Goal: Task Accomplishment & Management: Complete application form

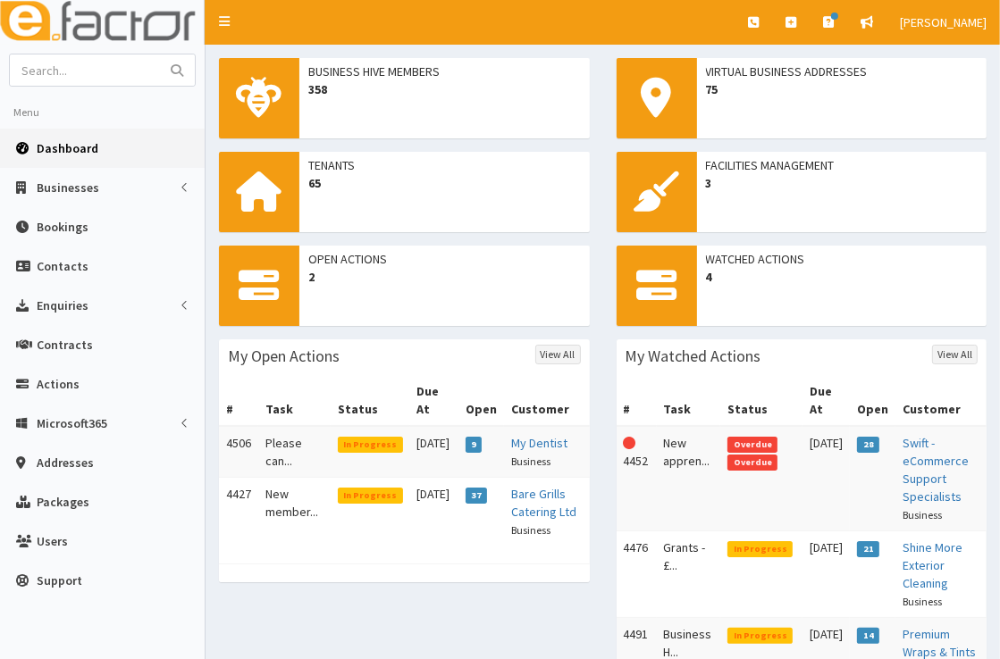
click at [67, 148] on span "Dashboard" at bounding box center [68, 148] width 62 height 16
click at [88, 145] on span "Dashboard" at bounding box center [68, 148] width 62 height 16
click at [95, 77] on input "text" at bounding box center [85, 70] width 150 height 31
type input "amf"
click at [159, 55] on button "submit" at bounding box center [177, 70] width 36 height 31
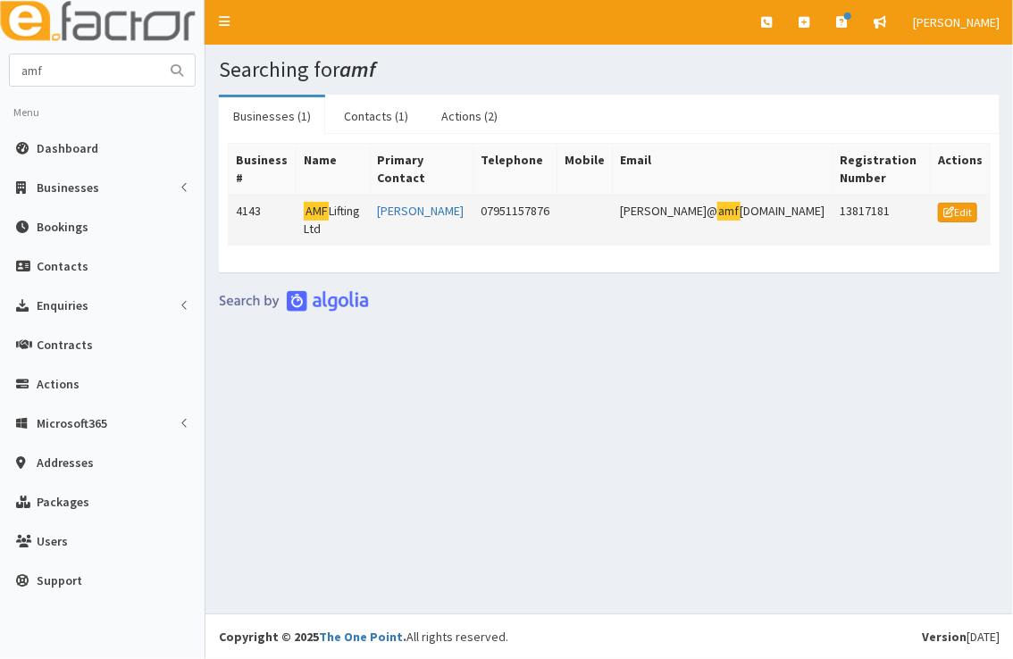
click at [343, 195] on td "AMF Lifting Ltd" at bounding box center [333, 220] width 73 height 51
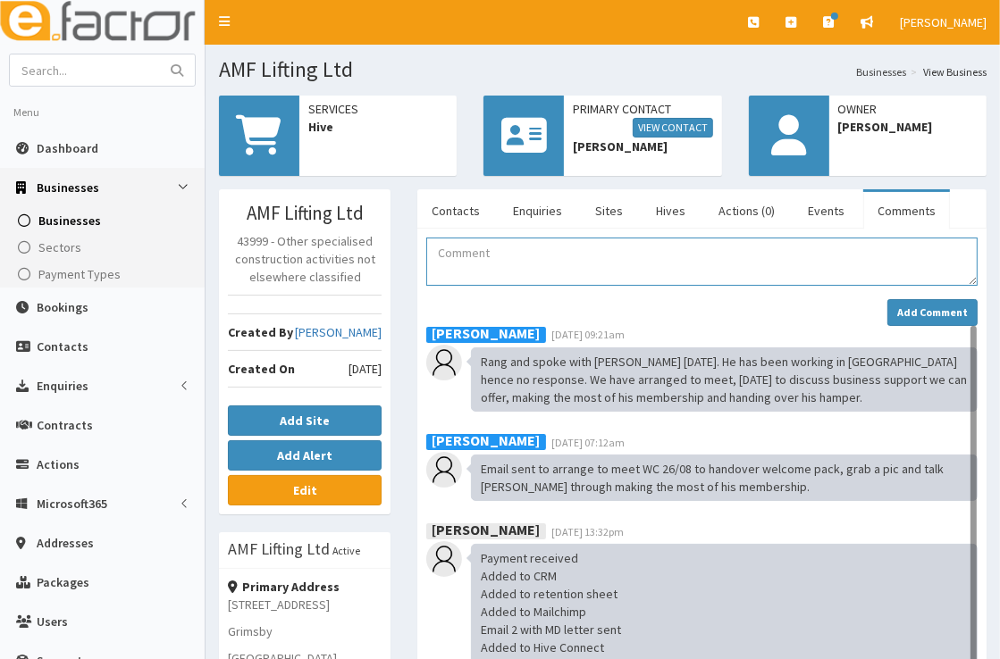
click at [493, 258] on textarea "Comment" at bounding box center [701, 262] width 551 height 48
paste textarea "If you could send me available dates over the next couple of weeks of when you …"
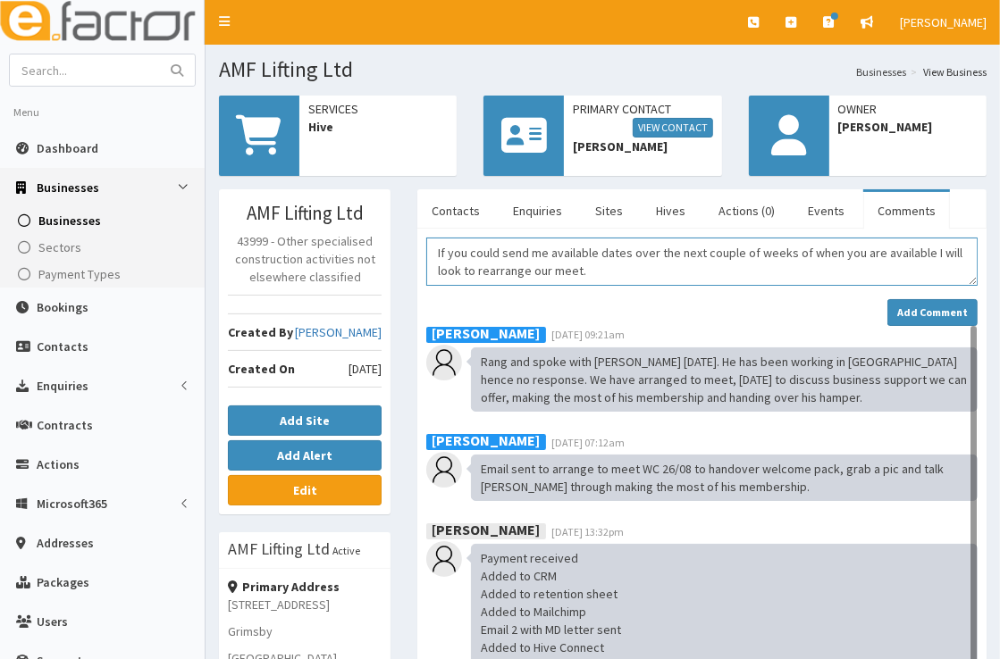
click at [436, 252] on textarea "If you could send me available dates over the next couple of weeks of when you …" at bounding box center [701, 262] width 551 height 48
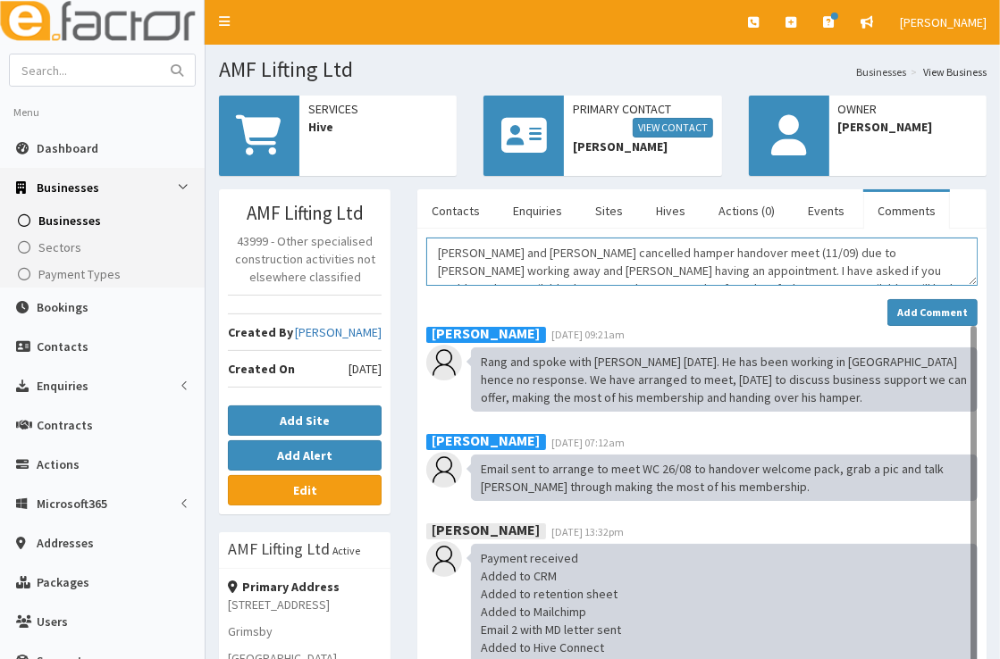
click at [665, 270] on textarea "Robyn and Ash cancelled hamper handover meet (11/09) due to Ash working away an…" at bounding box center [701, 262] width 551 height 48
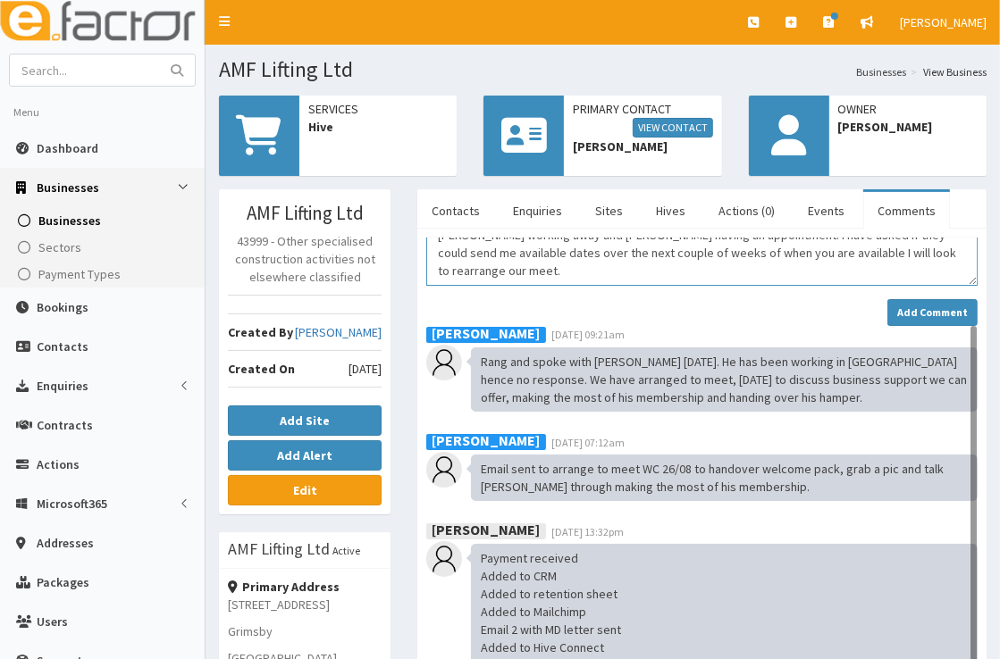
scroll to position [28, 0]
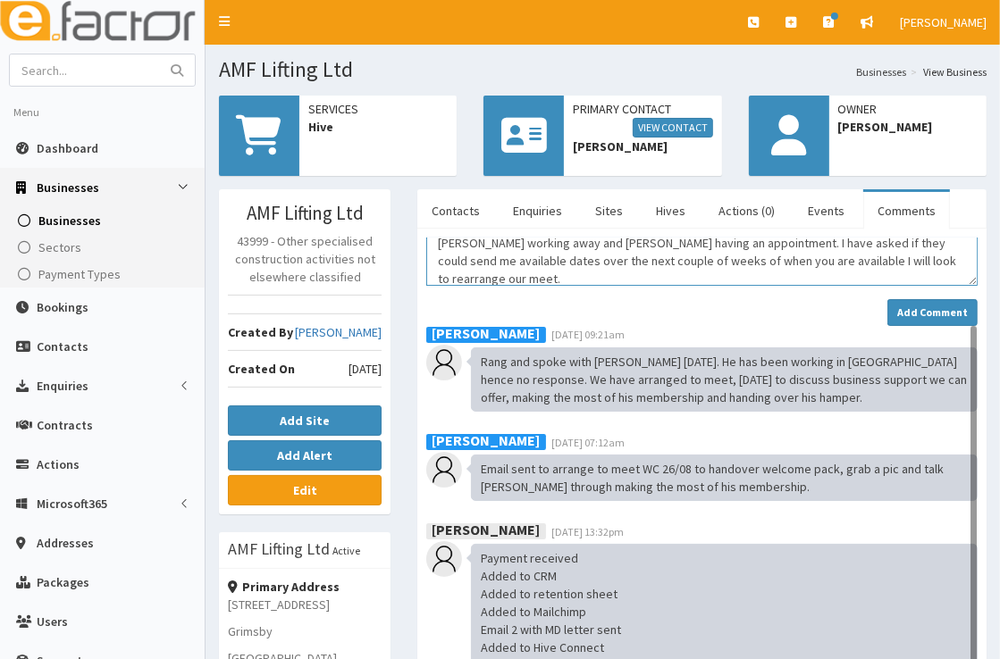
drag, startPoint x: 657, startPoint y: 248, endPoint x: 478, endPoint y: 255, distance: 178.8
click at [478, 255] on textarea "Robyn and Ash cancelled hamper handover meet (11/09) due to Ash working away an…" at bounding box center [701, 262] width 551 height 48
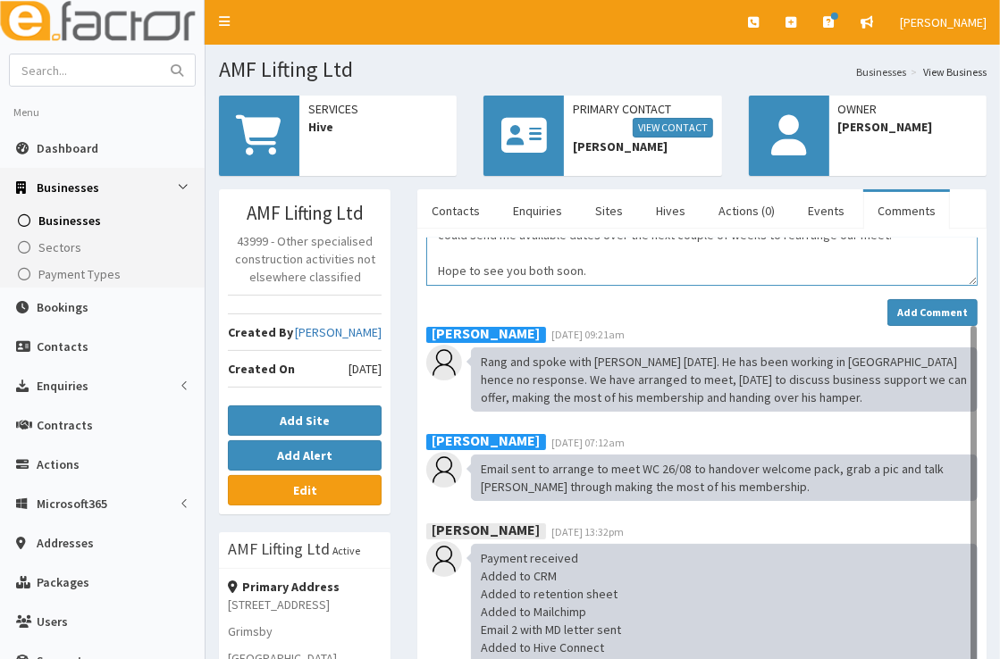
drag, startPoint x: 635, startPoint y: 261, endPoint x: 410, endPoint y: 262, distance: 225.2
click at [410, 262] on div "Contacts Enquiries Sites Hives Actions (0) Events Comments Name Contact Type Ph…" at bounding box center [702, 603] width 596 height 828
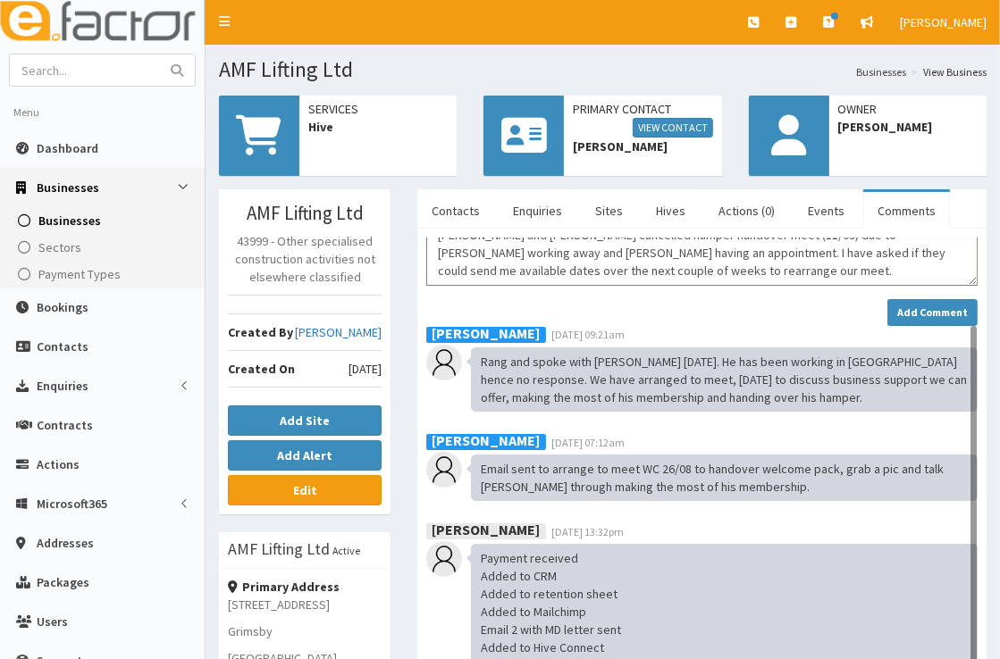
scroll to position [54, 0]
type textarea "Robyn and Ash cancelled hamper handover meet (11/09) due to Ash working away an…"
click at [952, 308] on strong "Add Comment" at bounding box center [932, 312] width 71 height 13
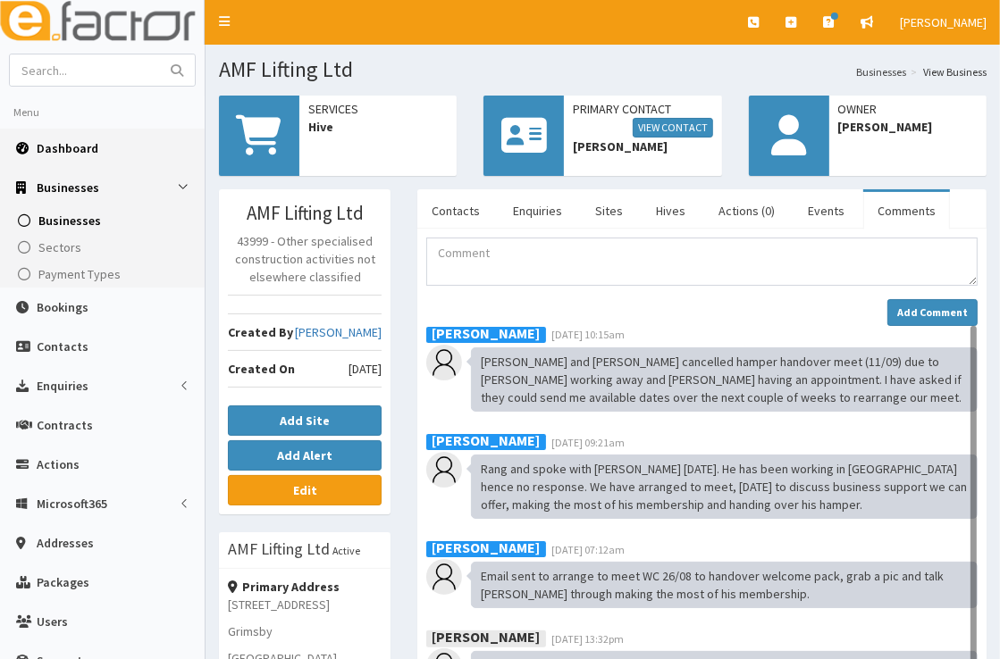
click at [91, 155] on link "Dashboard" at bounding box center [102, 148] width 205 height 39
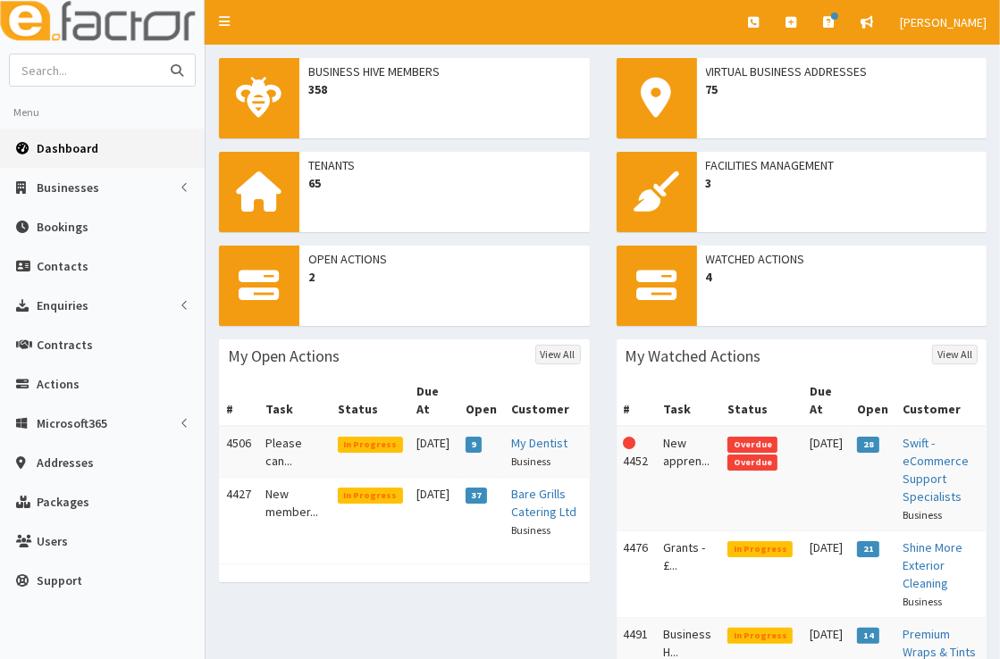
click at [115, 77] on input "text" at bounding box center [85, 70] width 150 height 31
type input "[PERSON_NAME]"
click at [159, 55] on button "submit" at bounding box center [177, 70] width 36 height 31
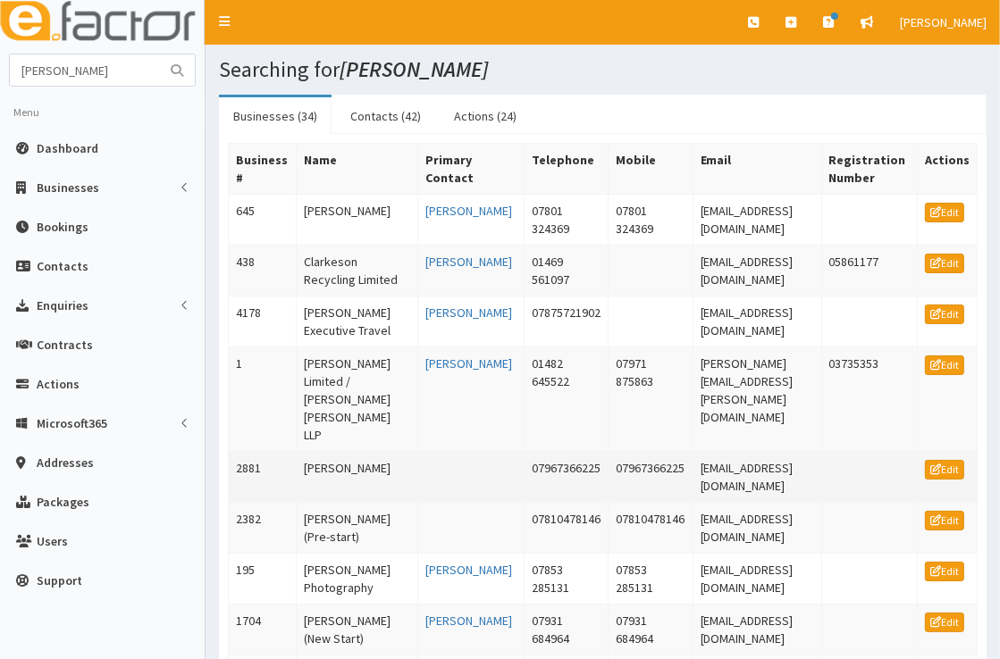
click at [340, 490] on td "[PERSON_NAME]" at bounding box center [357, 477] width 122 height 51
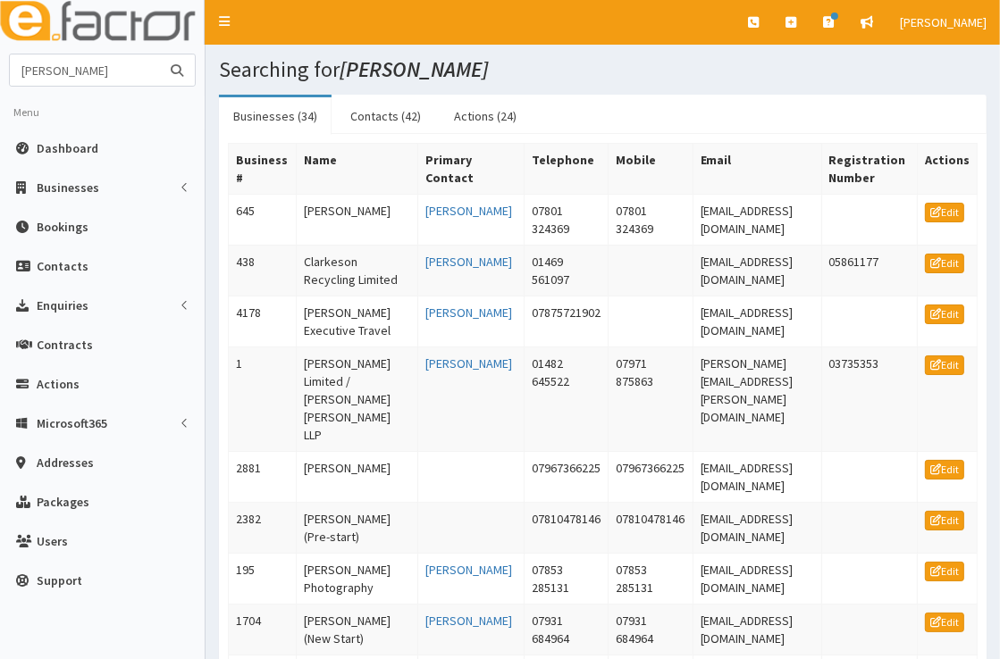
drag, startPoint x: 116, startPoint y: 66, endPoint x: -4, endPoint y: 75, distance: 120.1
type input "executive travel"
click at [159, 55] on button "submit" at bounding box center [177, 70] width 36 height 31
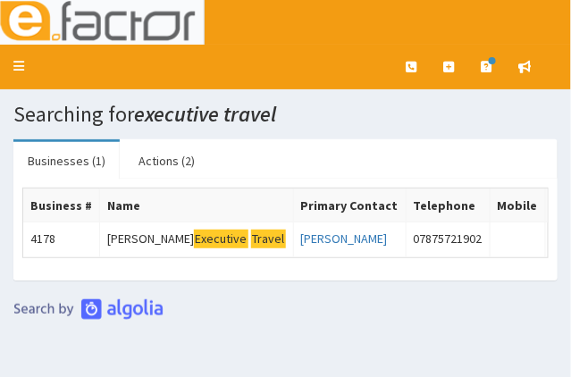
drag, startPoint x: 271, startPoint y: 266, endPoint x: 292, endPoint y: 265, distance: 21.5
click at [292, 265] on div "Business # Name Primary Contact Telephone Mobile Email Registration Number Acti…" at bounding box center [285, 230] width 544 height 102
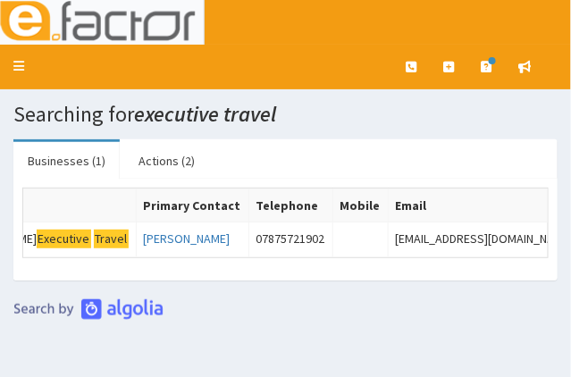
scroll to position [0, 166]
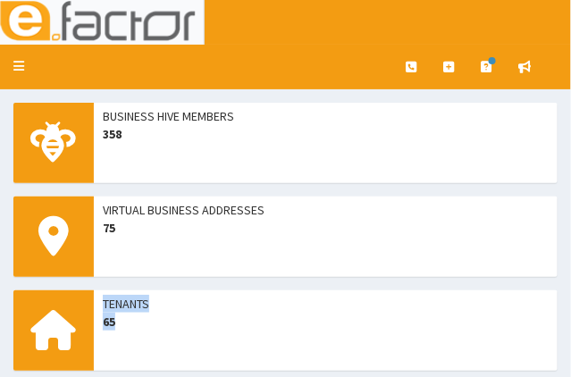
drag, startPoint x: 472, startPoint y: 264, endPoint x: 410, endPoint y: 317, distance: 81.7
click at [410, 317] on div "Business Hive Members 358 Virtual Business Addresses 75 Tenants 65 Facilities M…" at bounding box center [285, 290] width 571 height 375
click at [16, 68] on icon at bounding box center [18, 66] width 11 height 13
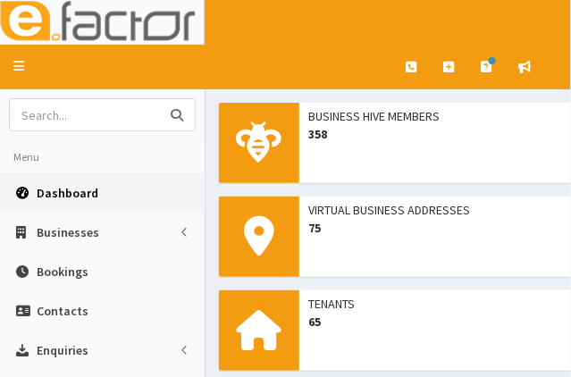
click at [72, 113] on input "text" at bounding box center [85, 114] width 150 height 31
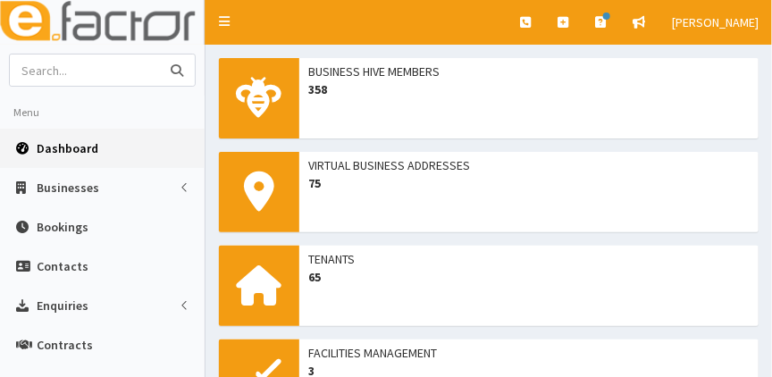
click at [105, 80] on input "text" at bounding box center [85, 70] width 150 height 31
type input "[PERSON_NAME]"
click at [159, 55] on button "submit" at bounding box center [177, 70] width 36 height 31
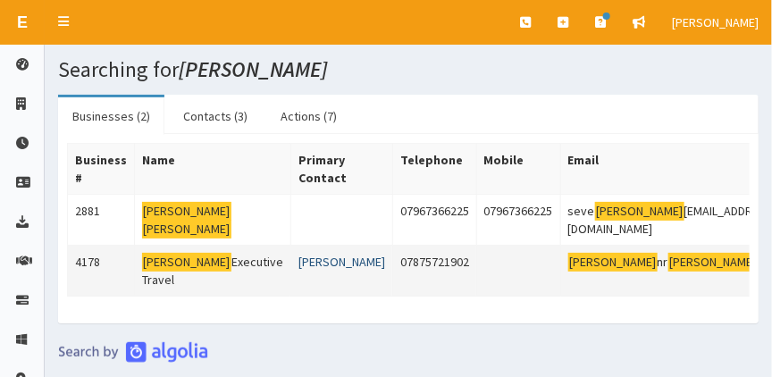
click at [298, 267] on link "Steven Clark" at bounding box center [341, 262] width 87 height 16
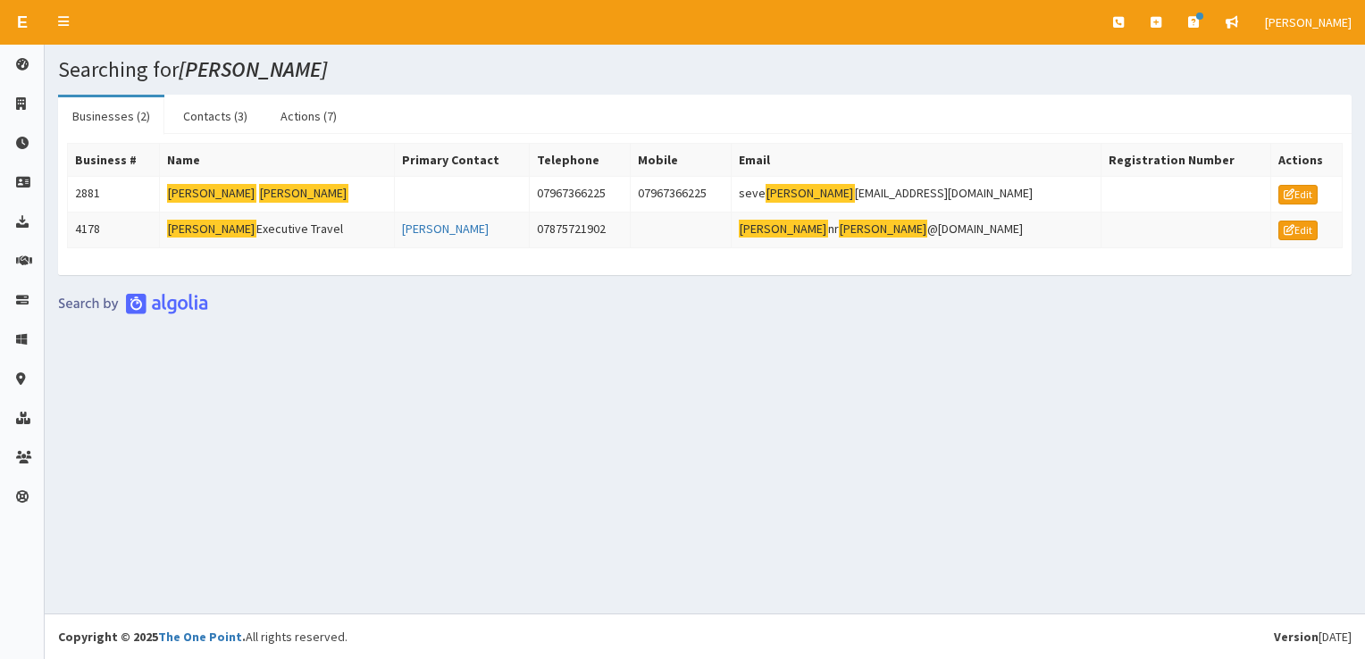
drag, startPoint x: 739, startPoint y: 0, endPoint x: 854, endPoint y: 348, distance: 367.1
click at [771, 348] on div "Searching for steve clark Businesses (2) Contacts (3) Actions (7) Business # Na…" at bounding box center [705, 329] width 1321 height 569
click at [771, 24] on icon at bounding box center [1156, 22] width 11 height 13
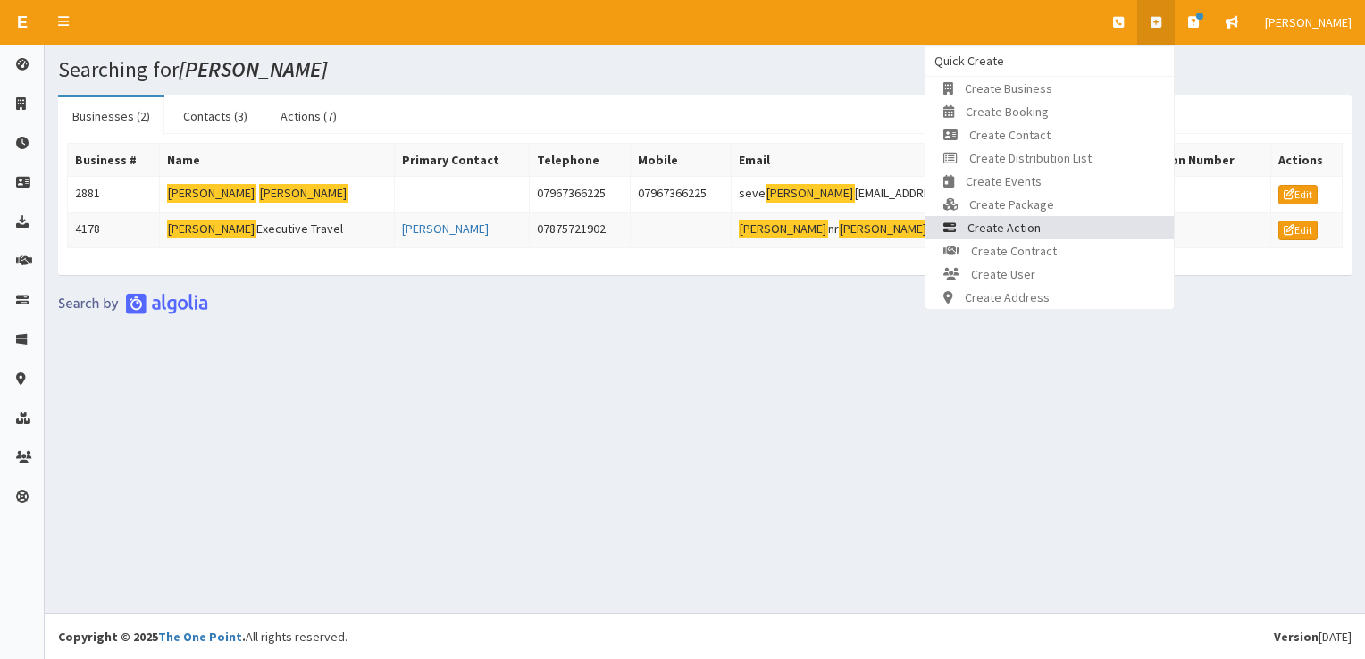
click at [771, 223] on link "Create Action" at bounding box center [1050, 227] width 248 height 23
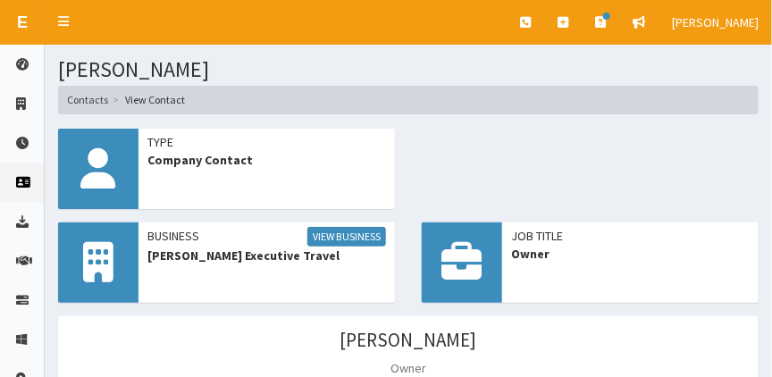
scroll to position [9, 0]
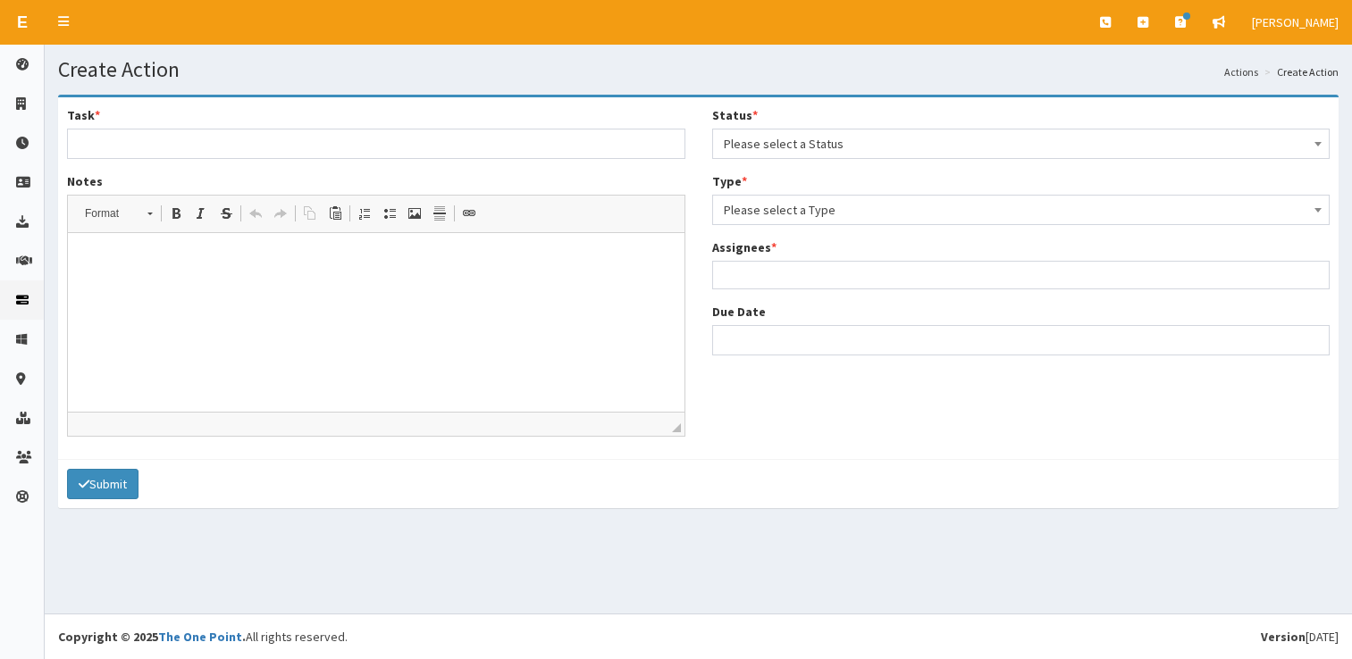
select select
click at [808, 145] on span "Please select a Status" at bounding box center [1021, 143] width 595 height 25
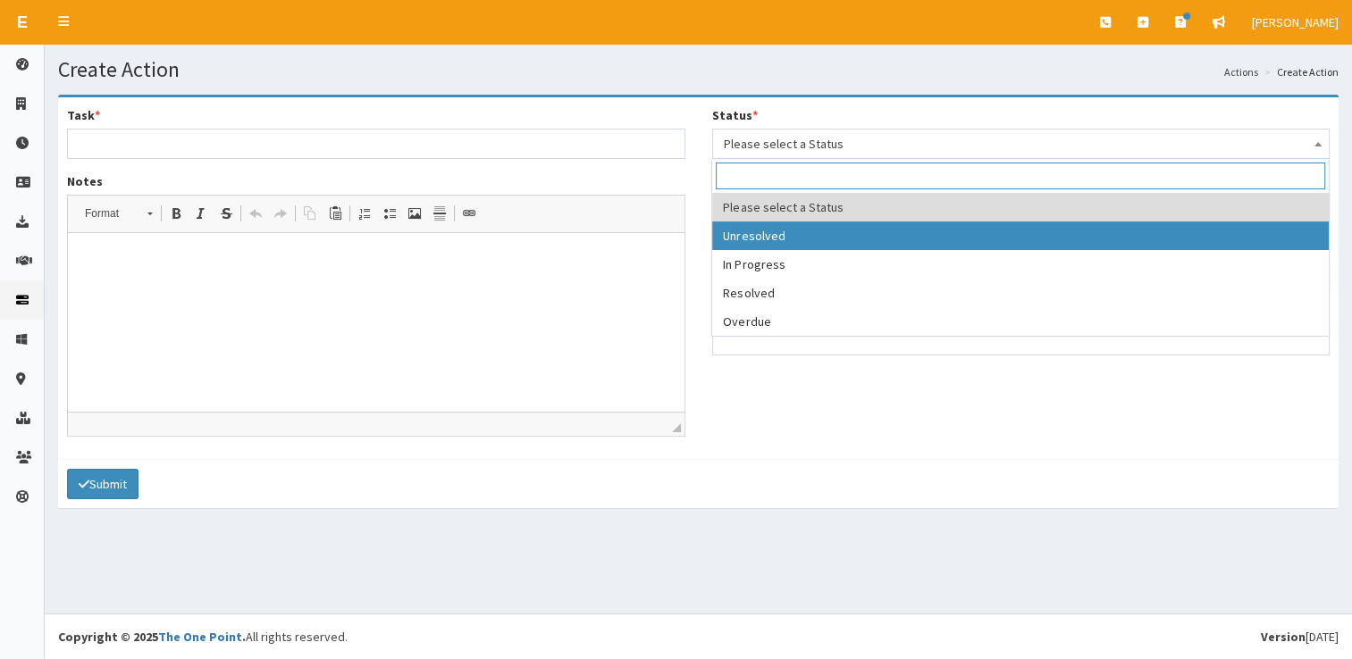
select select "1"
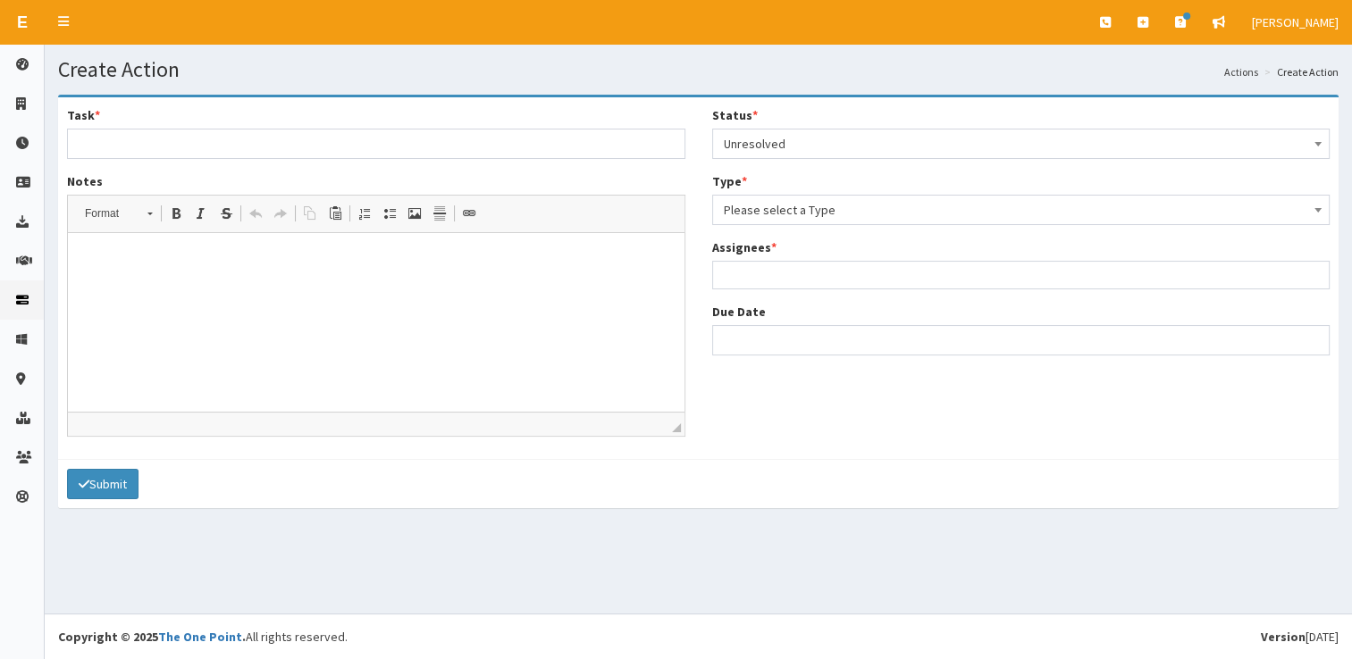
click at [814, 215] on span "Please select a Type" at bounding box center [1021, 209] width 595 height 25
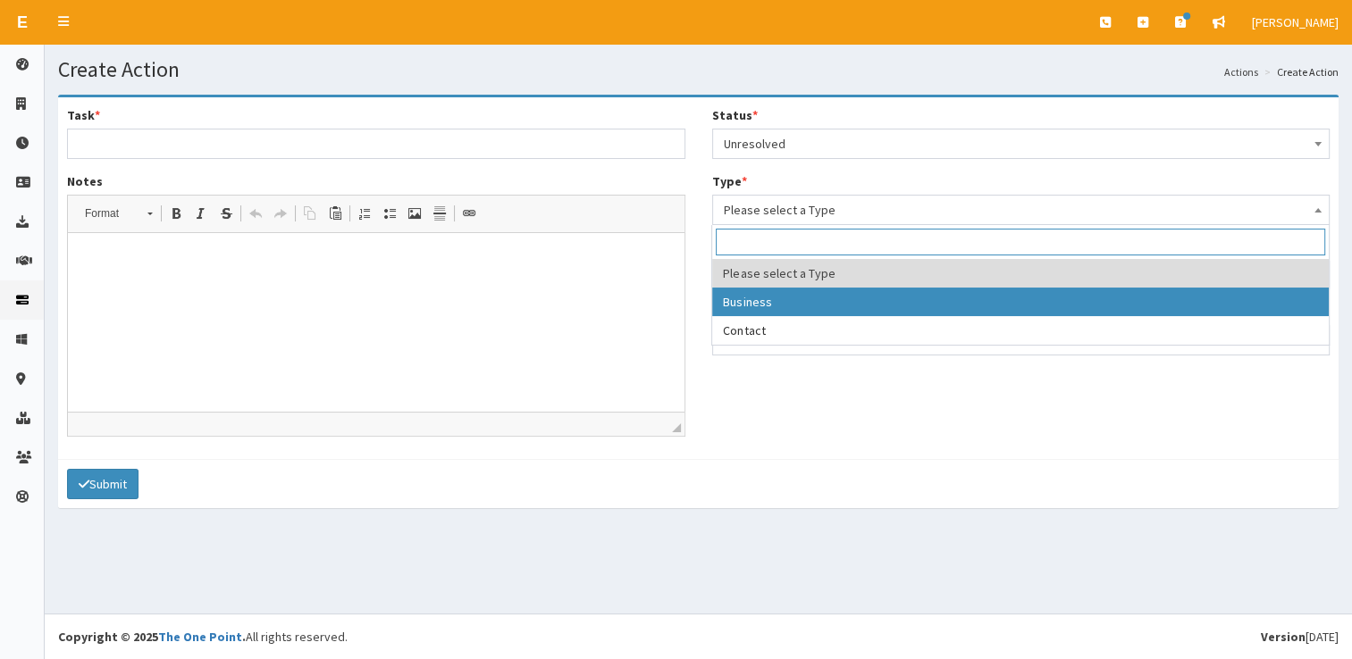
select select "business"
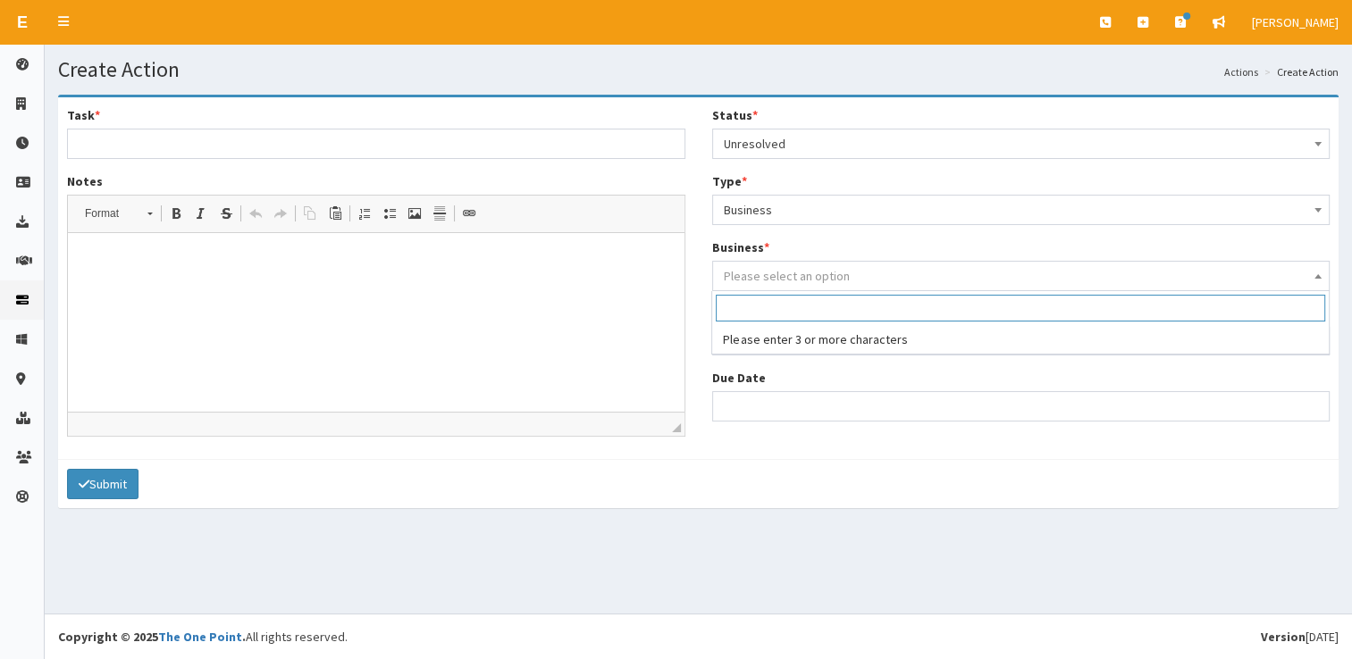
click at [826, 270] on span "Please select an option" at bounding box center [787, 276] width 126 height 16
type input "c"
type input "Executive"
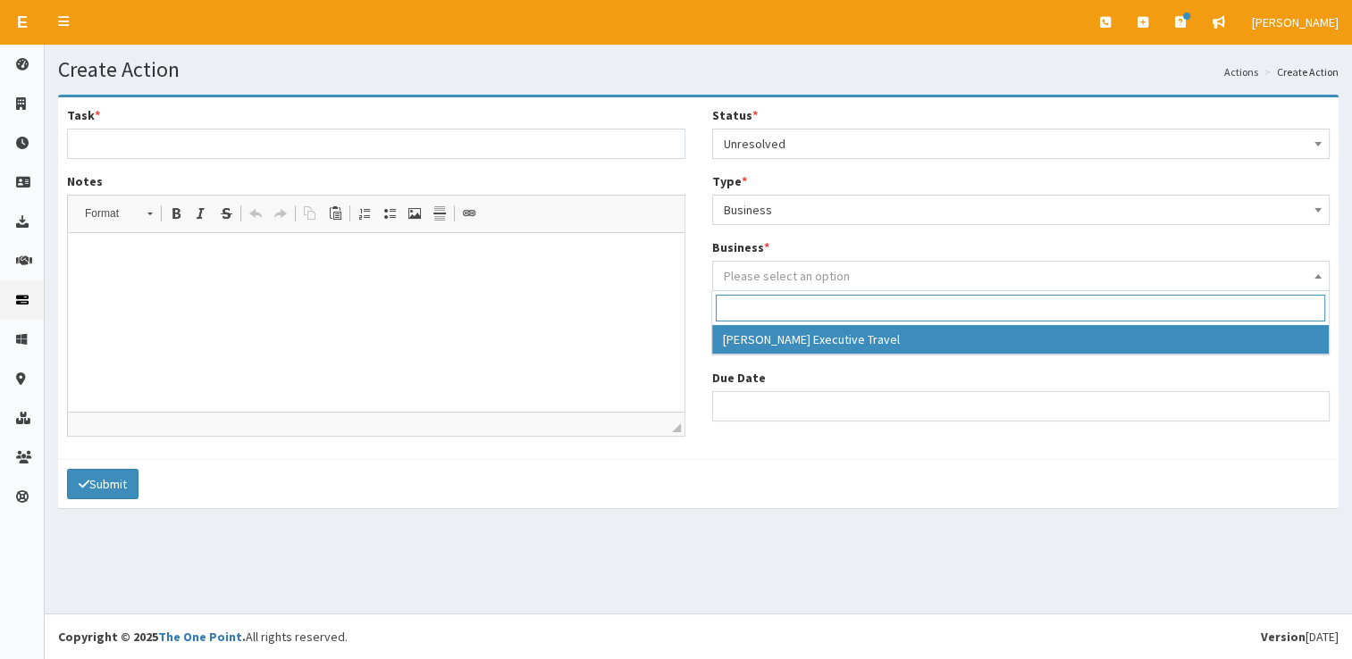
select select "4178"
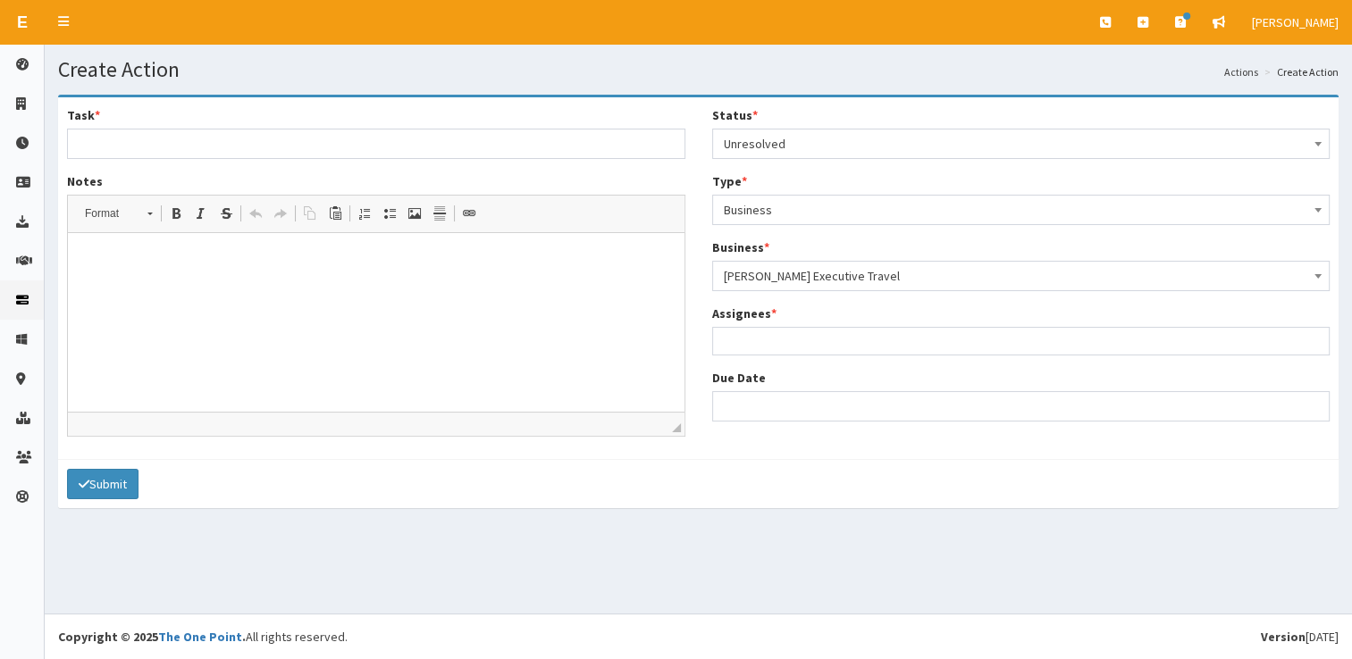
click at [781, 358] on div "Status * Please select a Status Unresolved In Progress Resolved Overdue Unresol…" at bounding box center [1021, 270] width 645 height 329
click at [783, 348] on ul at bounding box center [1021, 339] width 617 height 22
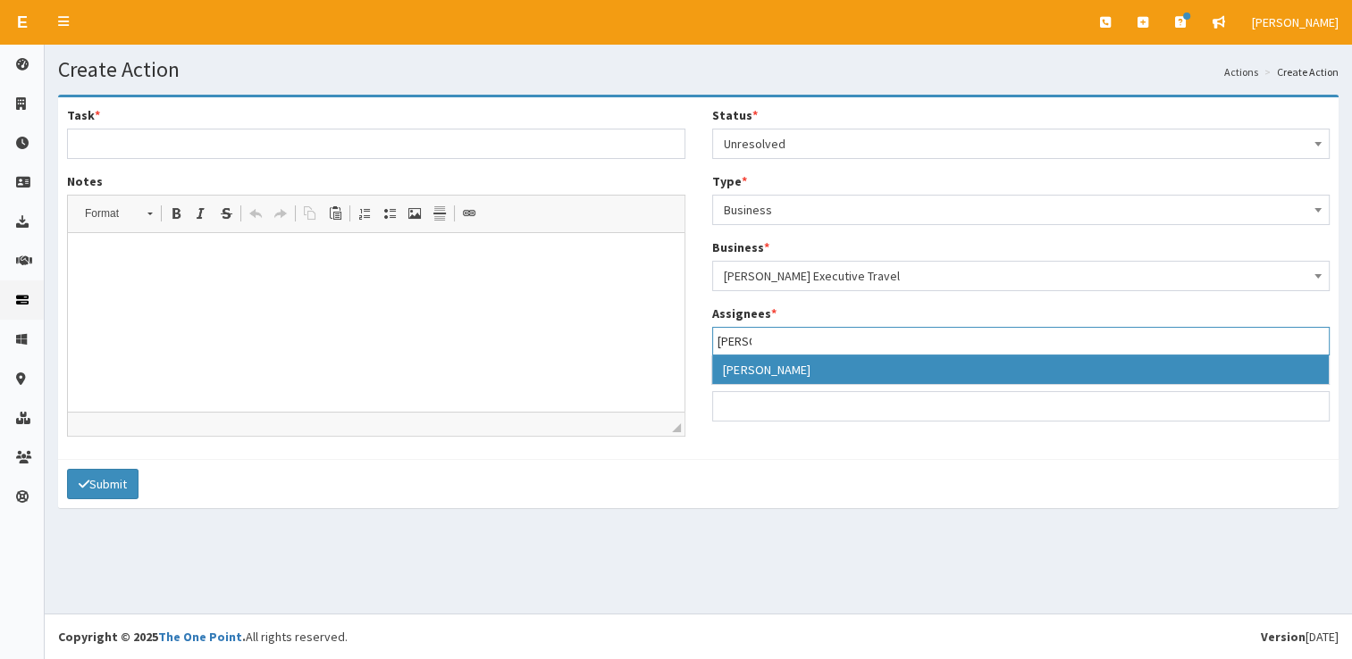
type input "lau"
select select "36"
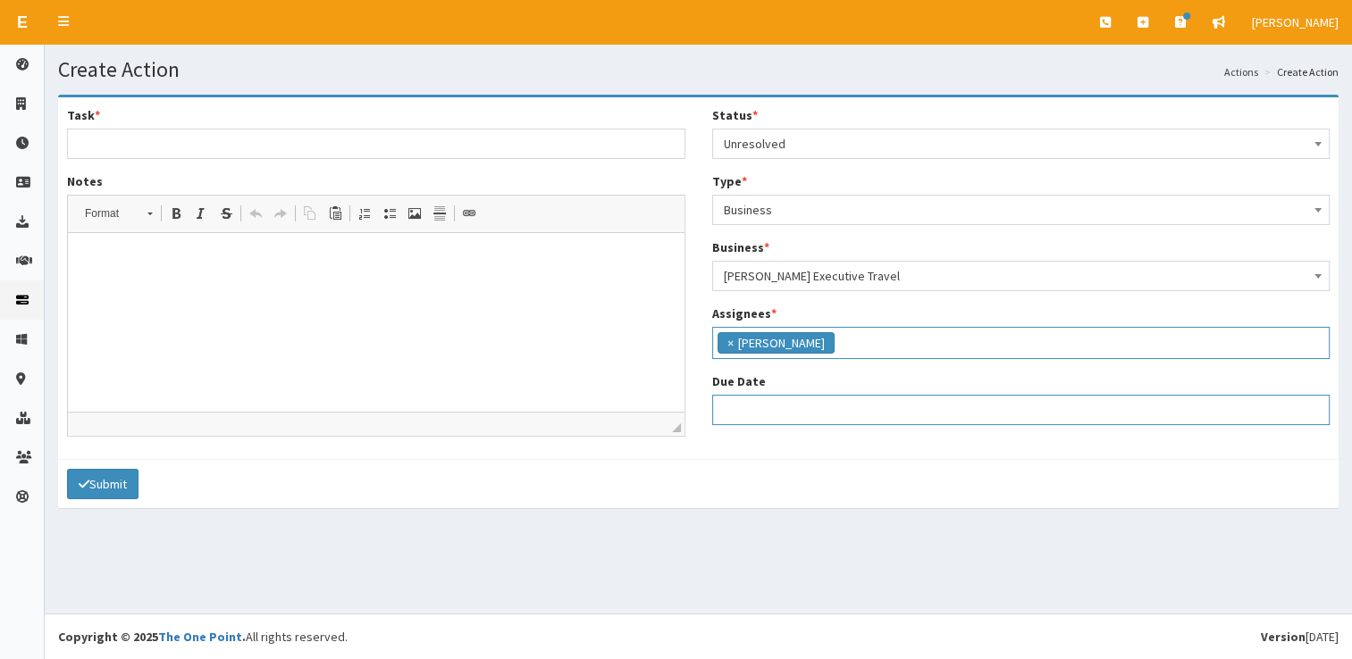
select select "12"
click at [750, 410] on input "Due Date" at bounding box center [1021, 410] width 618 height 30
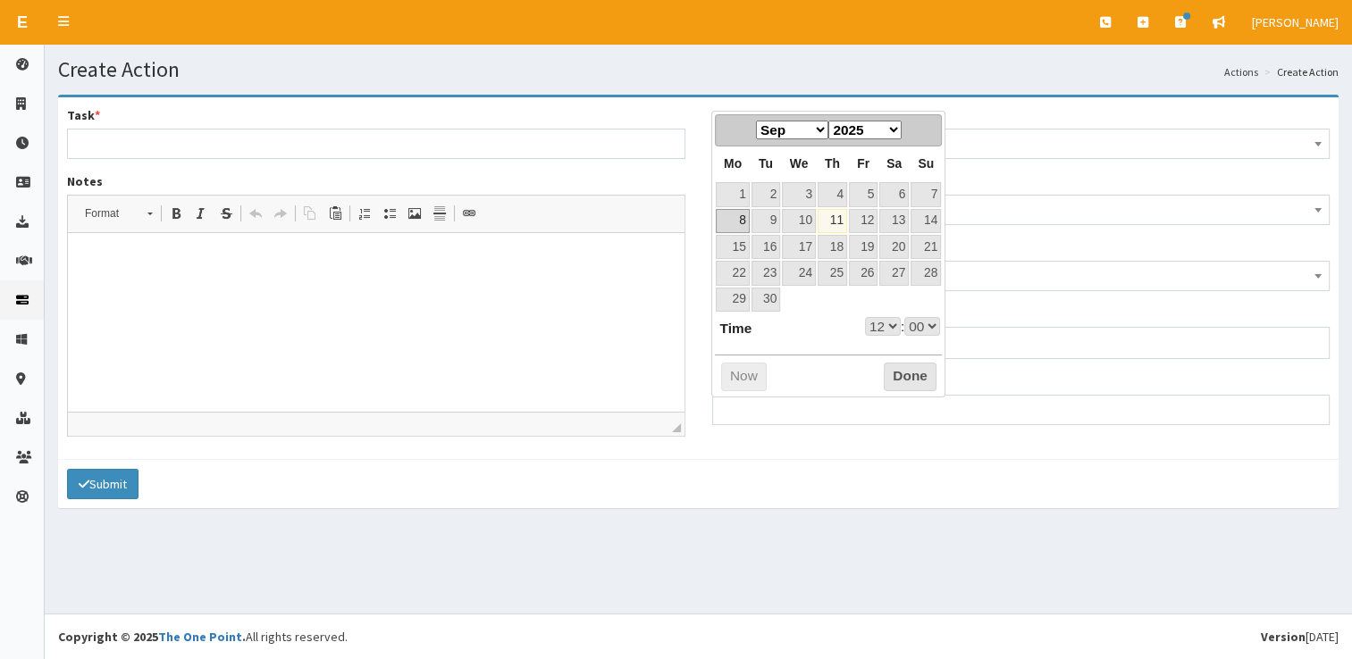
click at [743, 224] on link "8" at bounding box center [732, 221] width 33 height 24
type input "08-09-2025 12:00"
select select "12"
click at [869, 220] on link "12" at bounding box center [863, 221] width 29 height 24
select select "12"
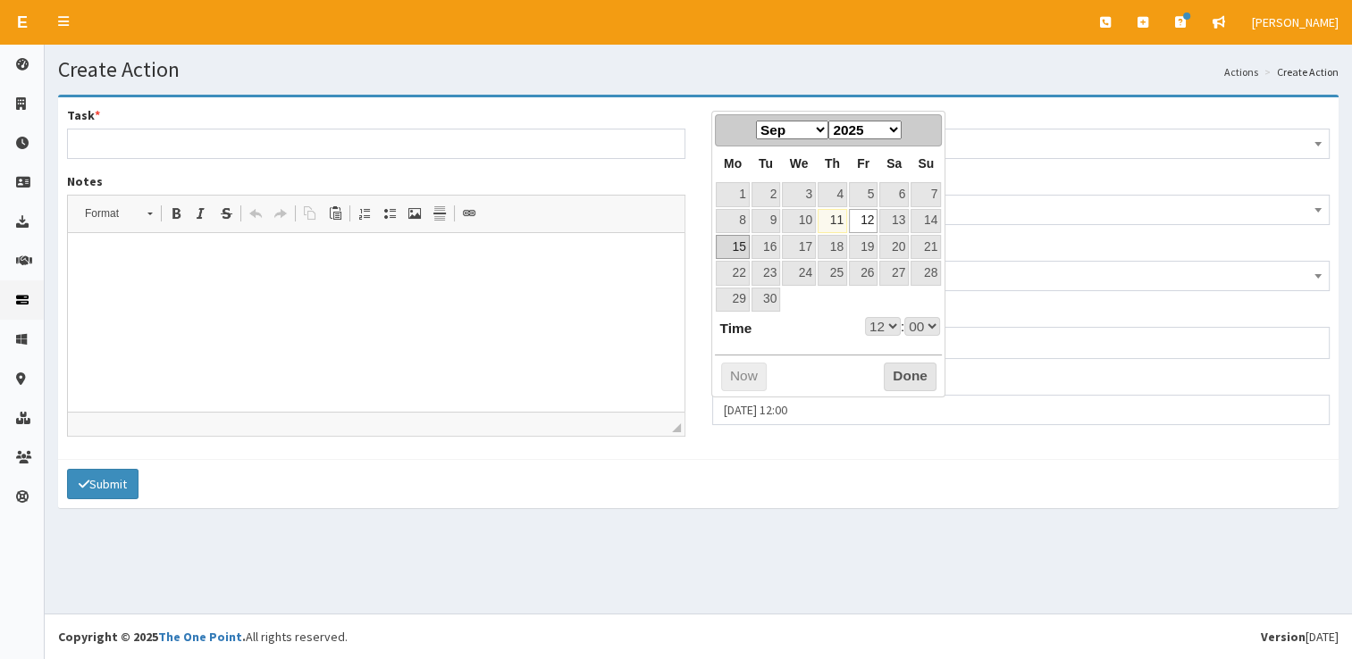
click at [733, 238] on link "15" at bounding box center [732, 247] width 33 height 24
type input "15-09-2025 12:00"
select select "12"
click at [886, 369] on button "Done" at bounding box center [910, 377] width 53 height 29
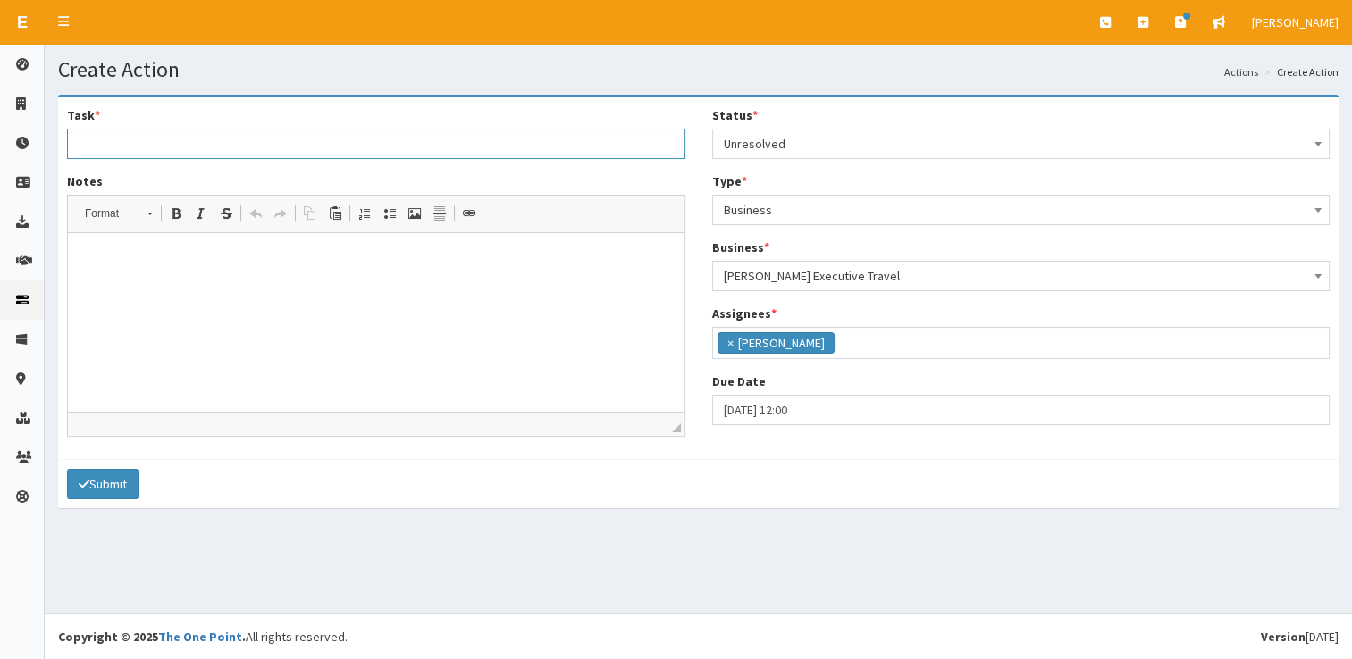
click at [455, 150] on input "Task *" at bounding box center [376, 144] width 618 height 30
type input "u"
type input "Business Hive Connect and A-Z Directory"
click at [385, 250] on html at bounding box center [376, 260] width 617 height 55
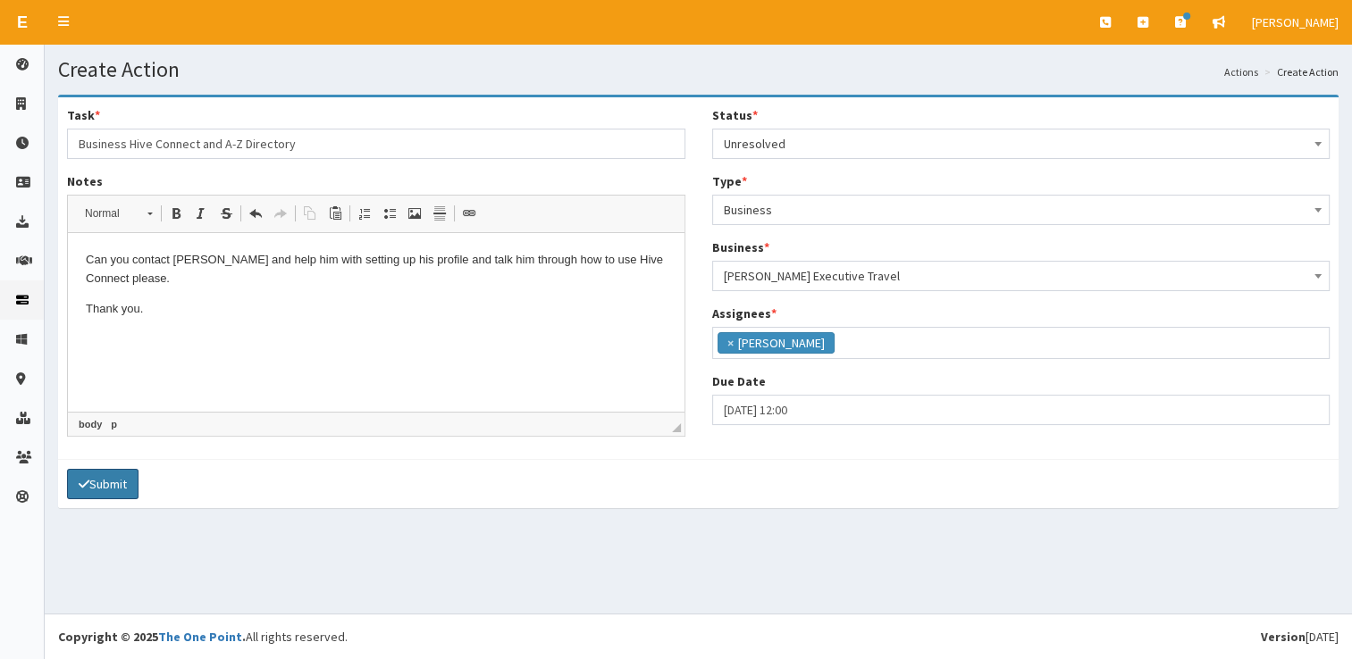
click at [125, 480] on button "Submit" at bounding box center [102, 484] width 71 height 30
